Goal: Check status: Check status

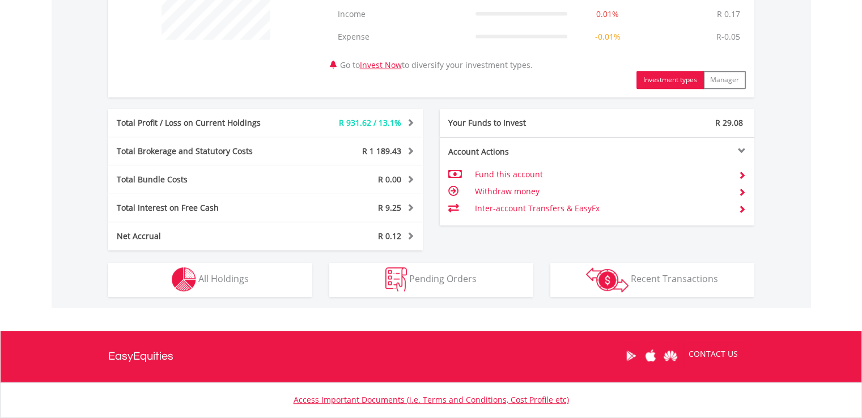
scroll to position [510, 0]
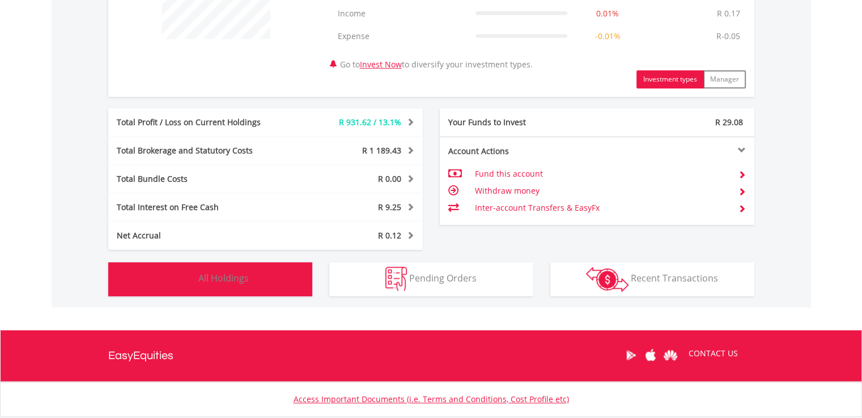
click at [288, 274] on button "Holdings All Holdings" at bounding box center [210, 279] width 204 height 34
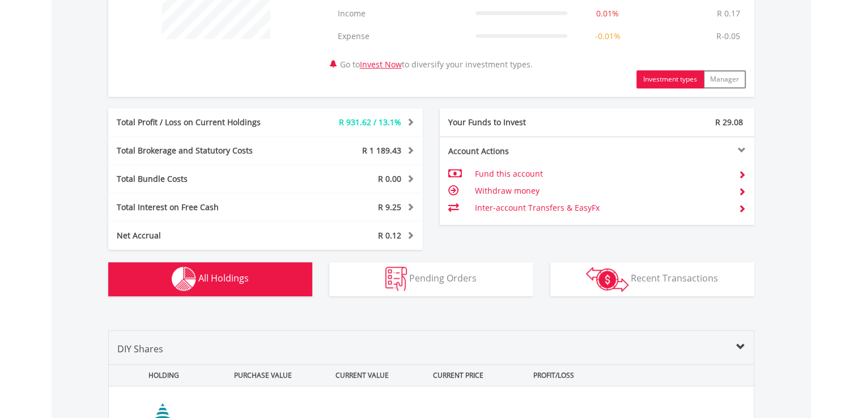
scroll to position [839, 0]
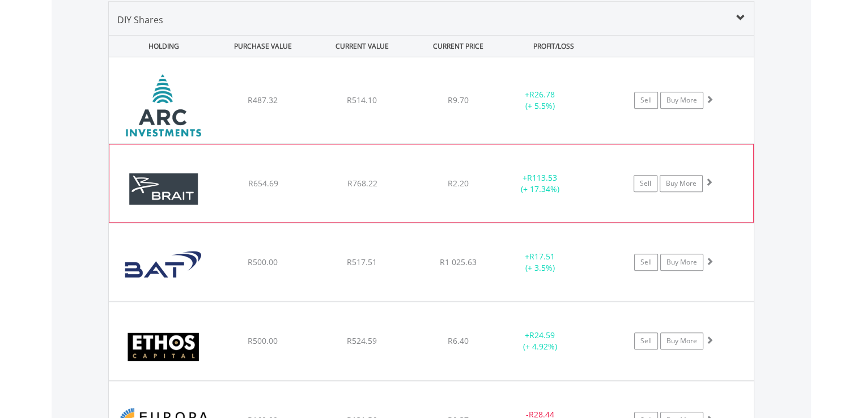
click at [434, 106] on div "R2.20" at bounding box center [458, 100] width 90 height 11
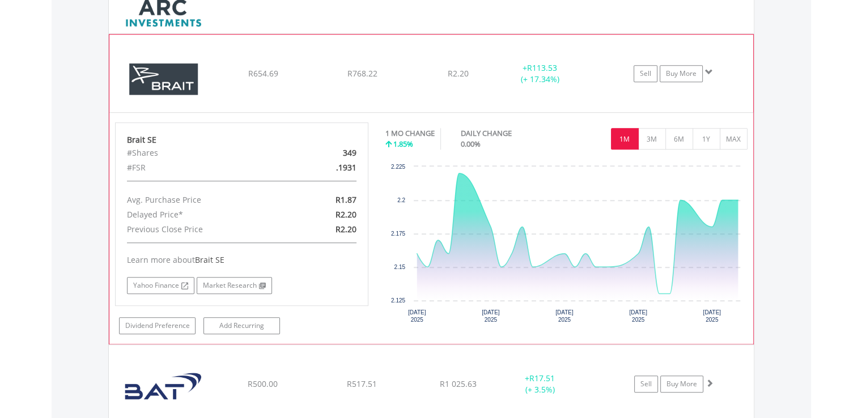
scroll to position [1122, 0]
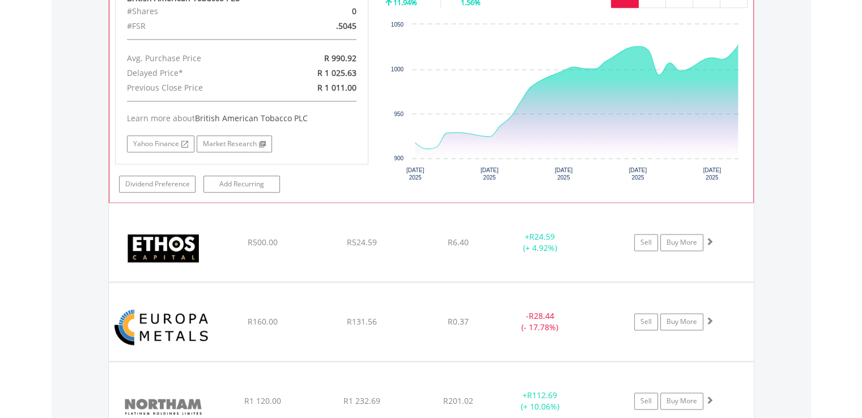
scroll to position [1406, 0]
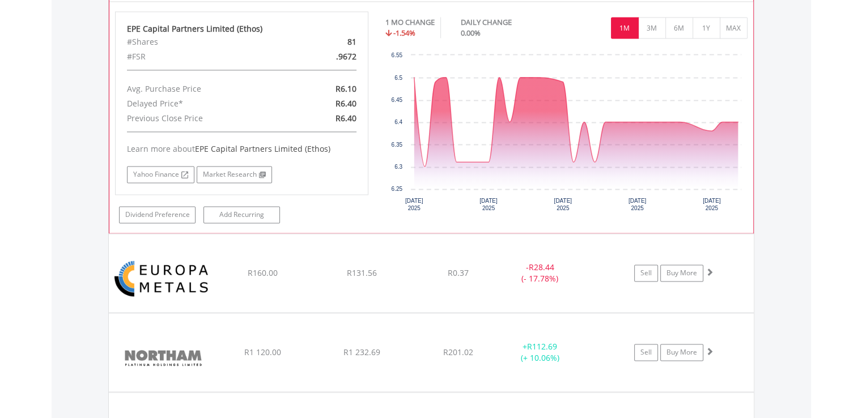
scroll to position [1689, 0]
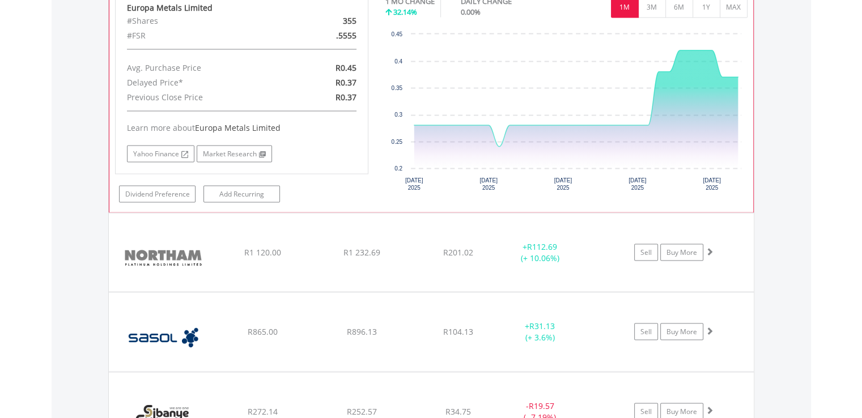
scroll to position [2029, 0]
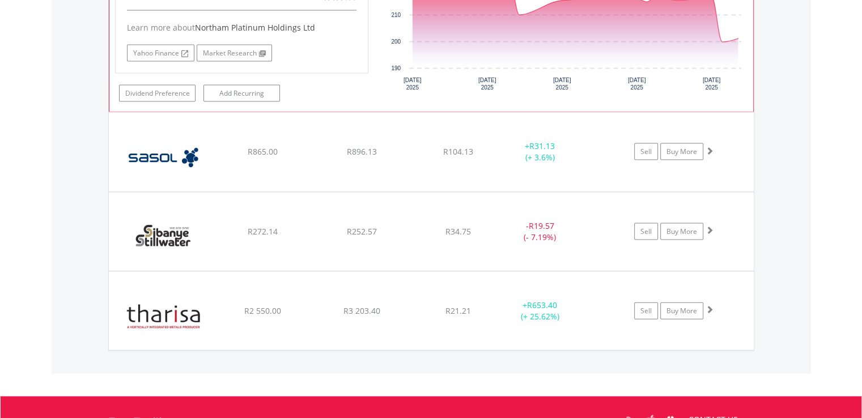
scroll to position [2425, 0]
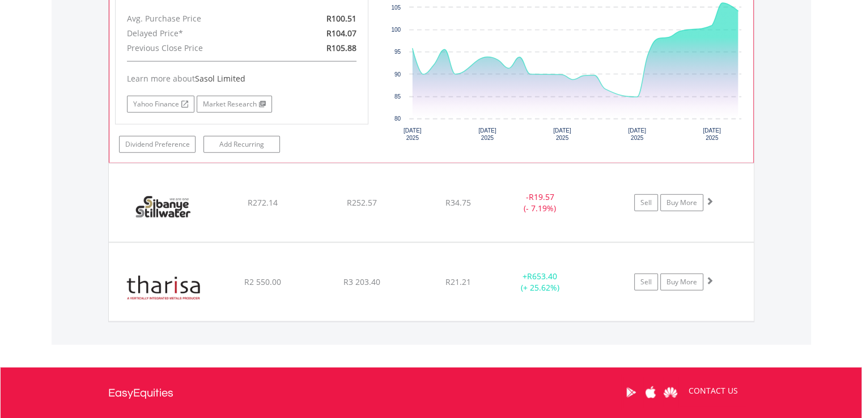
scroll to position [2709, 0]
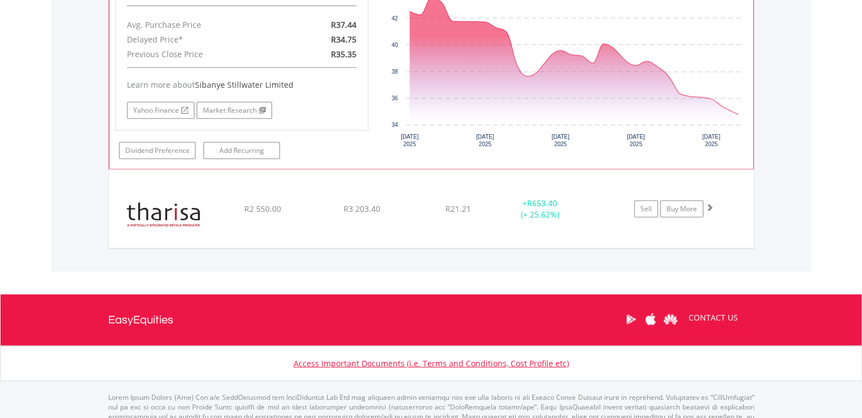
scroll to position [2992, 0]
